Goal: Transaction & Acquisition: Purchase product/service

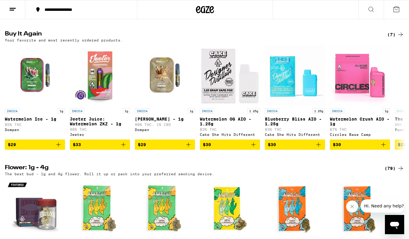
scroll to position [331, 0]
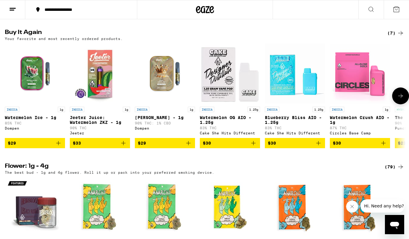
click at [61, 147] on icon "Add to bag" at bounding box center [58, 143] width 7 height 7
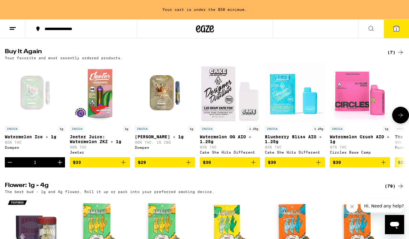
click at [59, 165] on icon "Increment" at bounding box center [60, 162] width 4 height 4
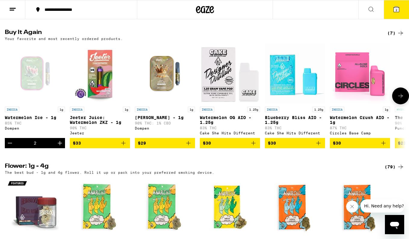
click at [60, 147] on icon "Increment" at bounding box center [59, 143] width 7 height 7
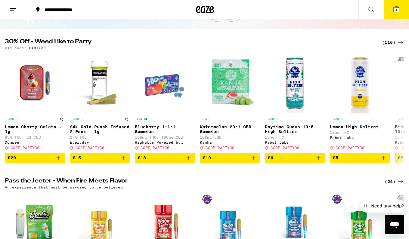
click at [398, 11] on icon at bounding box center [396, 9] width 7 height 7
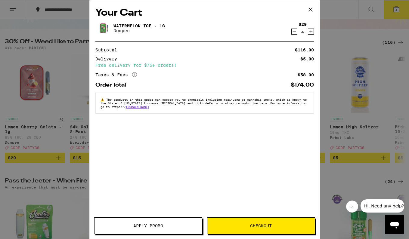
click at [155, 226] on span "Apply Promo" at bounding box center [148, 226] width 30 height 4
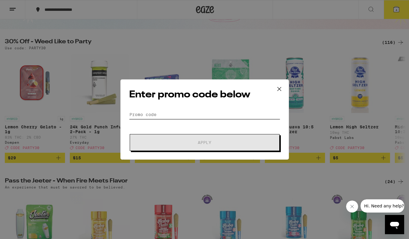
click at [167, 116] on input "Promo Code" at bounding box center [204, 114] width 151 height 9
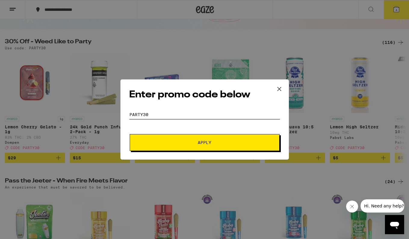
type input "party30"
click at [204, 143] on button "Apply" at bounding box center [205, 142] width 150 height 17
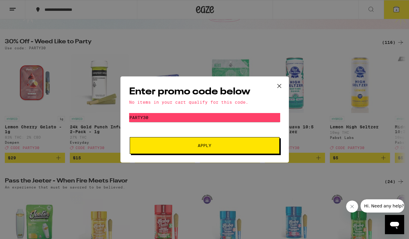
click at [275, 88] on icon at bounding box center [279, 86] width 9 height 9
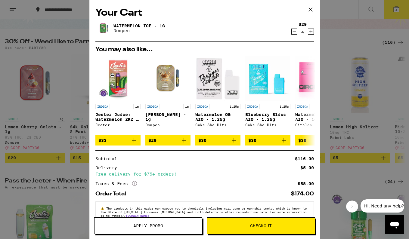
click at [309, 15] on button at bounding box center [310, 9] width 19 height 19
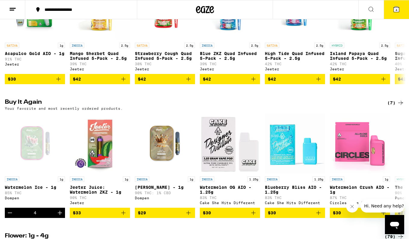
scroll to position [262, 0]
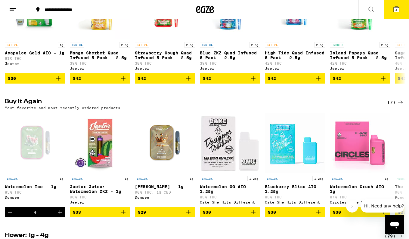
click at [390, 106] on div "(7)" at bounding box center [395, 102] width 17 height 7
click at [394, 106] on div "(7)" at bounding box center [395, 102] width 17 height 7
click at [392, 106] on div "(7)" at bounding box center [395, 102] width 17 height 7
